Goal: Find specific page/section: Find specific page/section

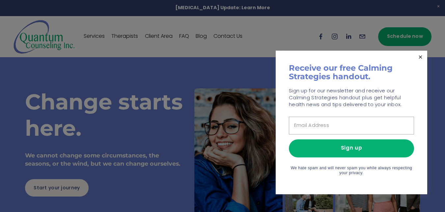
click at [335, 58] on link "Close" at bounding box center [421, 58] width 12 height 12
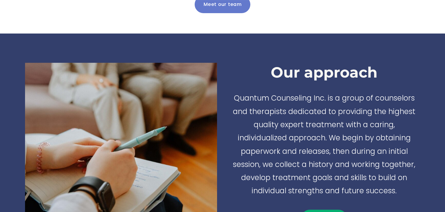
scroll to position [338, 0]
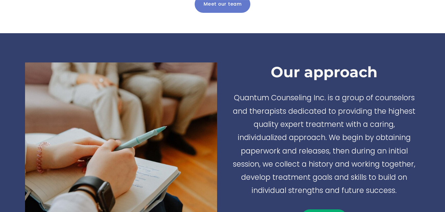
click at [266, 143] on p "Quantum Counseling Inc. is a group of counselors and therapists dedicated to pr…" at bounding box center [324, 145] width 192 height 106
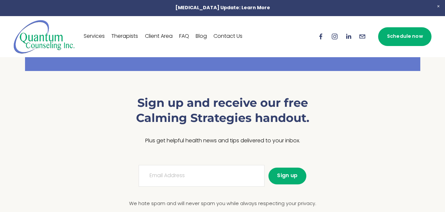
scroll to position [585, 0]
click at [276, 102] on h3 "Sign up and receive our free Calming Strategies handout." at bounding box center [223, 111] width 198 height 31
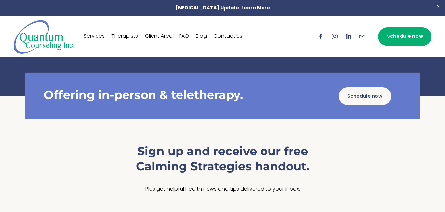
scroll to position [537, 0]
click at [276, 102] on div "Offering in-person & teletherapy." at bounding box center [175, 95] width 285 height 15
click at [335, 101] on link "Schedule now" at bounding box center [365, 96] width 53 height 17
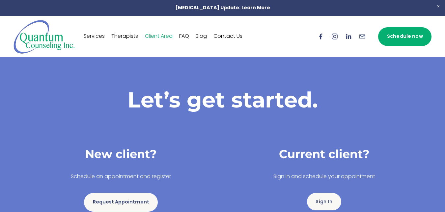
click at [96, 35] on link "Services" at bounding box center [94, 36] width 21 height 11
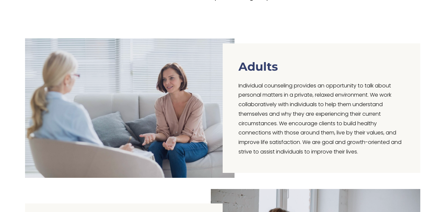
scroll to position [137, 0]
